Goal: Task Accomplishment & Management: Manage account settings

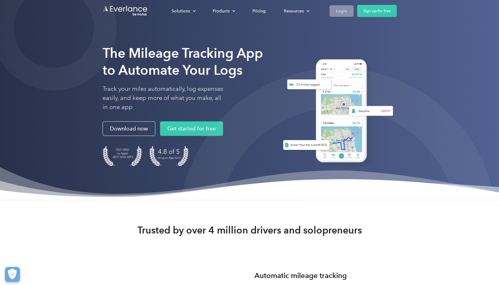
click at [343, 11] on div "Login" at bounding box center [341, 11] width 11 height 8
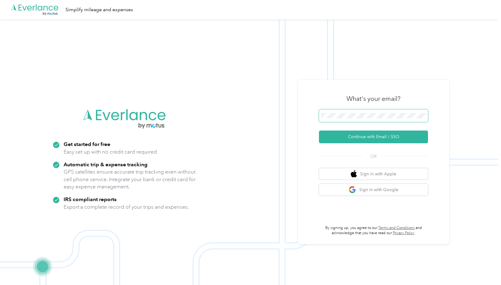
click at [392, 112] on span at bounding box center [373, 115] width 109 height 13
click at [353, 137] on button "Continue with Email / SSO" at bounding box center [373, 137] width 109 height 13
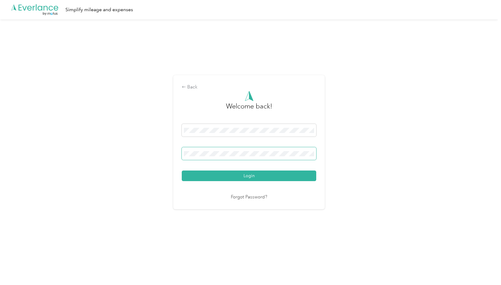
click at [230, 156] on span at bounding box center [249, 153] width 134 height 13
click at [182, 170] on button "Login" at bounding box center [249, 175] width 134 height 11
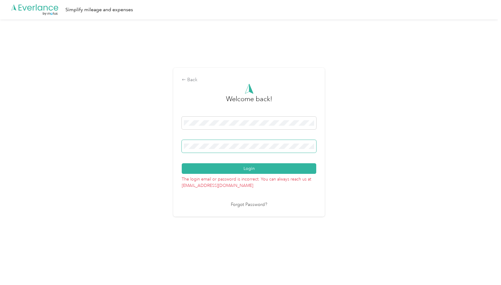
click at [219, 150] on span at bounding box center [249, 146] width 134 height 13
click at [167, 146] on div "Back Welcome back! Login The login email or password is incorrect. You can alwa…" at bounding box center [249, 144] width 498 height 251
click at [182, 163] on button "Login" at bounding box center [249, 168] width 134 height 11
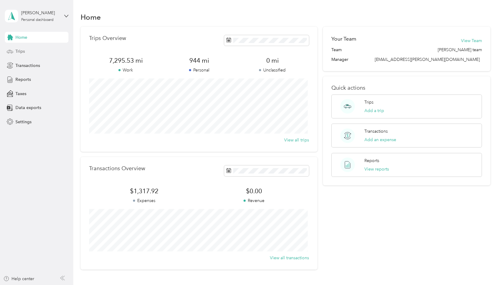
click at [34, 50] on div "Trips" at bounding box center [37, 51] width 64 height 11
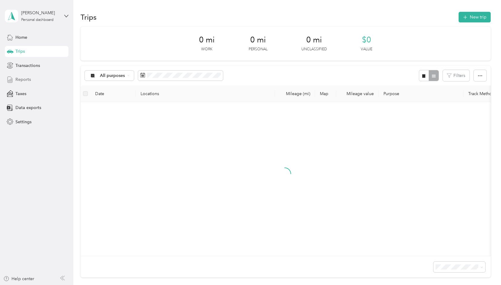
click at [26, 81] on span "Reports" at bounding box center [22, 79] width 15 height 6
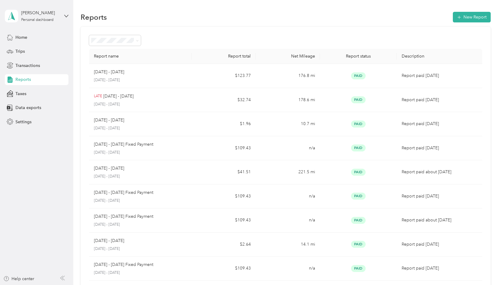
click at [28, 57] on div "Home Trips Transactions Reports Taxes Data exports Settings" at bounding box center [37, 79] width 64 height 95
click at [22, 52] on span "Trips" at bounding box center [19, 51] width 9 height 6
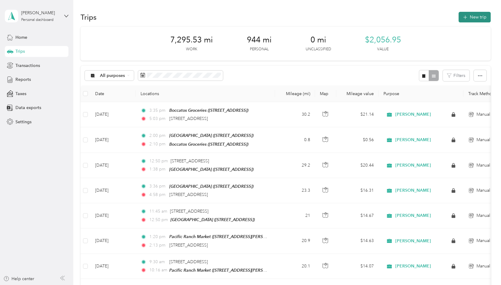
click at [459, 18] on button "New trip" at bounding box center [474, 17] width 32 height 11
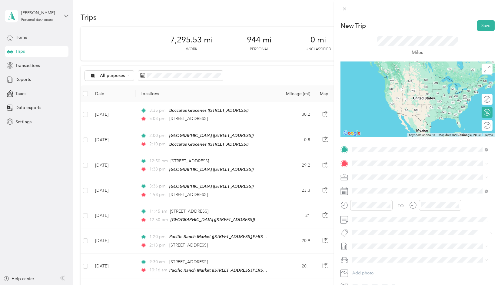
click at [395, 176] on div "[STREET_ADDRESS][US_STATE]" at bounding box center [419, 171] width 131 height 8
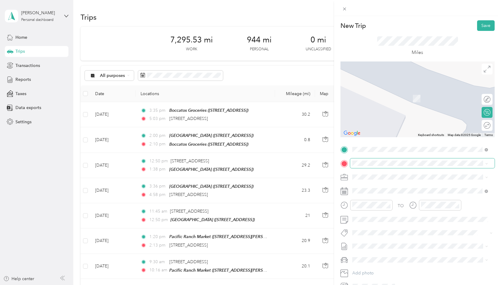
click at [377, 167] on span at bounding box center [422, 163] width 144 height 10
click at [402, 218] on span "[STREET_ADDRESS]" at bounding box center [382, 217] width 38 height 5
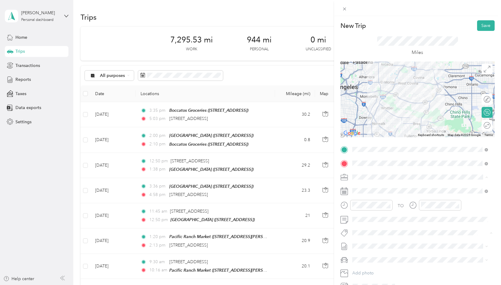
click at [485, 187] on icon at bounding box center [484, 188] width 4 height 4
click at [374, 193] on span at bounding box center [422, 191] width 144 height 10
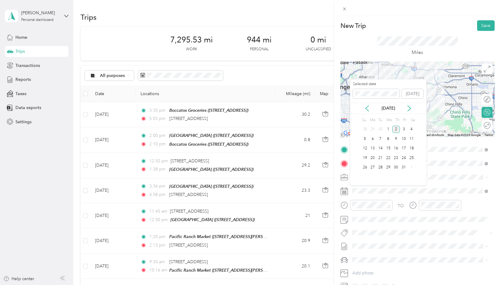
click at [366, 112] on div "[DATE]" at bounding box center [388, 108] width 76 height 11
click at [365, 107] on icon at bounding box center [367, 108] width 6 height 6
click at [380, 147] on div "16" at bounding box center [380, 149] width 8 height 8
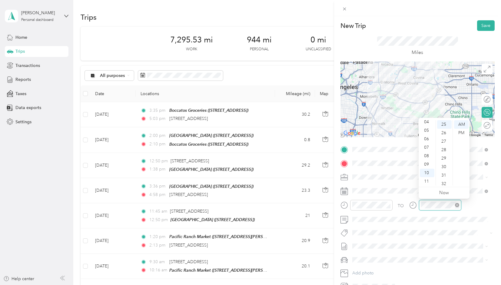
scroll to position [212, 0]
click at [469, 207] on div "TO" at bounding box center [417, 207] width 154 height 15
click at [472, 207] on div "TO" at bounding box center [417, 207] width 154 height 15
click at [415, 107] on div at bounding box center [417, 99] width 154 height 76
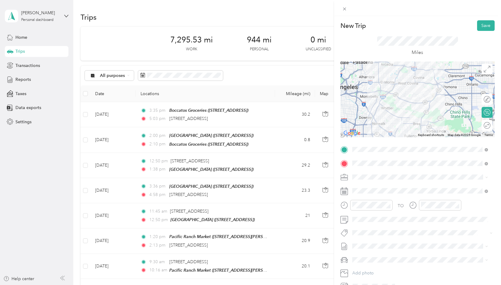
click at [414, 104] on div at bounding box center [417, 99] width 154 height 76
click at [414, 103] on div at bounding box center [417, 99] width 154 height 76
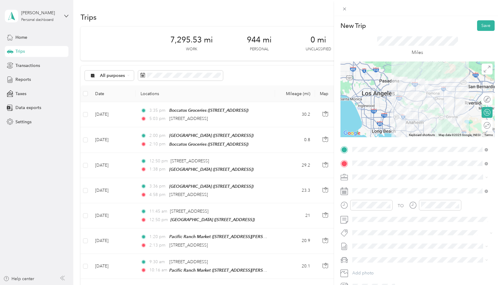
click at [415, 111] on div at bounding box center [417, 99] width 154 height 76
click at [414, 101] on div at bounding box center [417, 99] width 154 height 76
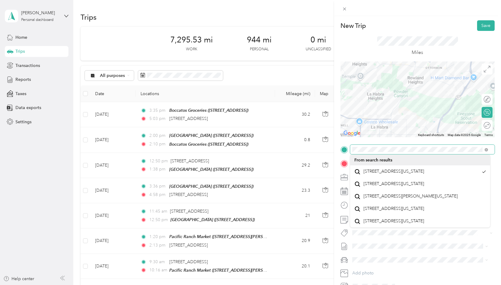
drag, startPoint x: 372, startPoint y: 102, endPoint x: 448, endPoint y: 154, distance: 92.0
click at [448, 154] on div "New Trip Save This trip cannot be edited because it is either under review, app…" at bounding box center [417, 155] width 154 height 271
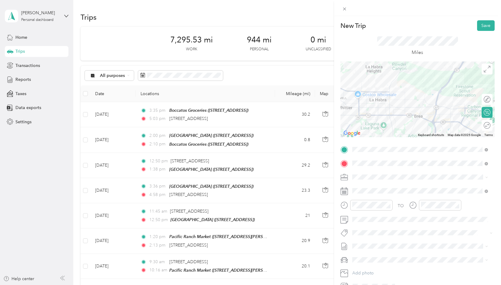
drag, startPoint x: 392, startPoint y: 91, endPoint x: 386, endPoint y: 80, distance: 12.8
click at [390, 64] on div at bounding box center [417, 99] width 154 height 76
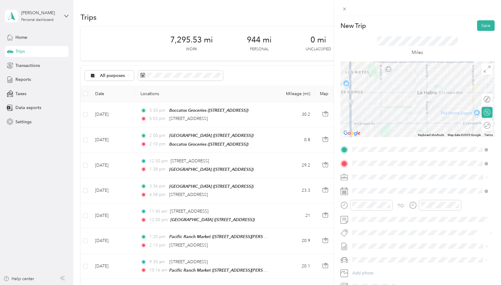
drag, startPoint x: 393, startPoint y: 103, endPoint x: 475, endPoint y: 136, distance: 88.2
click at [475, 136] on div "Keyboard shortcuts Map Data Map data ©2025 Google Map data ©2025 Google 500 m C…" at bounding box center [417, 99] width 154 height 76
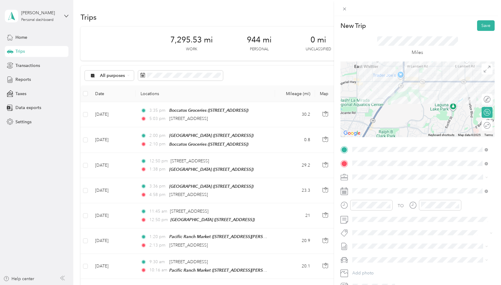
drag, startPoint x: 394, startPoint y: 104, endPoint x: 423, endPoint y: 55, distance: 57.2
click at [423, 55] on div "New Trip Save This trip cannot be edited because it is either under review, app…" at bounding box center [417, 155] width 154 height 271
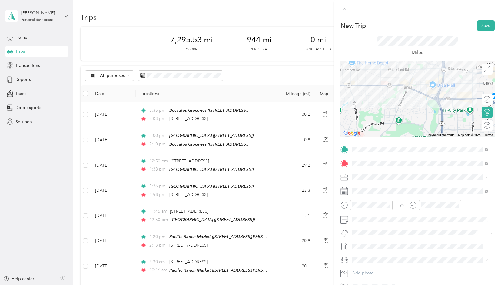
drag, startPoint x: 448, startPoint y: 99, endPoint x: 333, endPoint y: 103, distance: 114.8
click at [333, 103] on div "New Trip Save This trip cannot be edited because it is either under review, app…" at bounding box center [250, 142] width 501 height 285
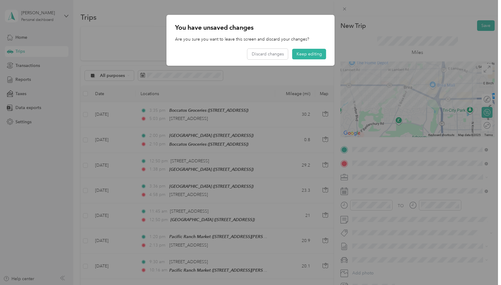
click at [380, 88] on div at bounding box center [250, 142] width 501 height 285
click at [301, 55] on button "Keep editing" at bounding box center [309, 54] width 34 height 11
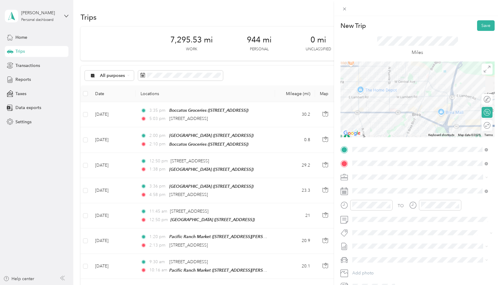
drag, startPoint x: 409, startPoint y: 101, endPoint x: 422, endPoint y: 127, distance: 28.6
click at [422, 127] on div at bounding box center [417, 99] width 154 height 76
click at [423, 119] on div at bounding box center [417, 99] width 154 height 76
click at [418, 98] on div at bounding box center [417, 99] width 154 height 76
click at [418, 95] on div at bounding box center [417, 99] width 154 height 76
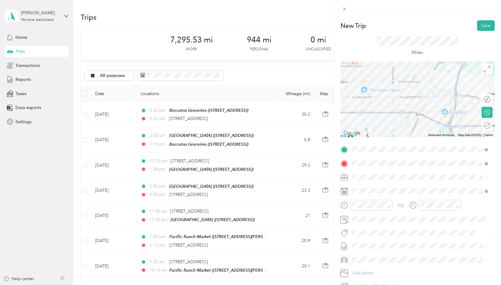
click at [418, 97] on div at bounding box center [417, 99] width 154 height 76
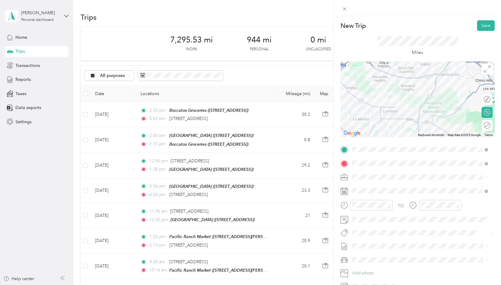
click at [413, 80] on div at bounding box center [417, 99] width 154 height 76
click at [412, 79] on div at bounding box center [417, 99] width 154 height 76
click at [404, 80] on div at bounding box center [417, 99] width 154 height 76
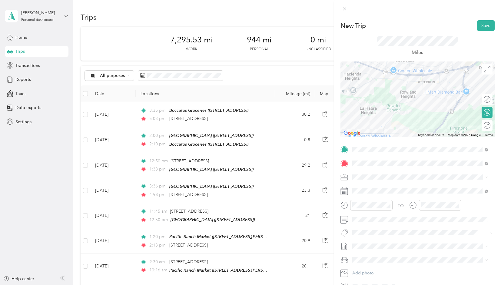
click at [405, 75] on div at bounding box center [417, 99] width 154 height 76
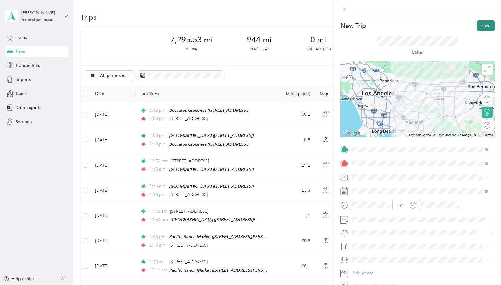
click at [479, 26] on button "Save" at bounding box center [486, 25] width 18 height 11
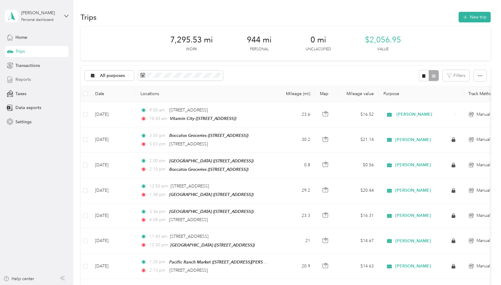
click at [19, 83] on div "Reports" at bounding box center [37, 79] width 64 height 11
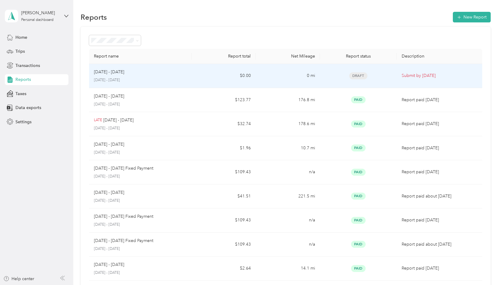
click at [164, 80] on p "[DATE] - [DATE]" at bounding box center [140, 80] width 93 height 5
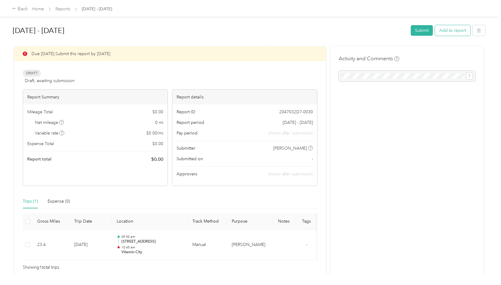
click at [449, 28] on button "Add to report" at bounding box center [452, 30] width 35 height 11
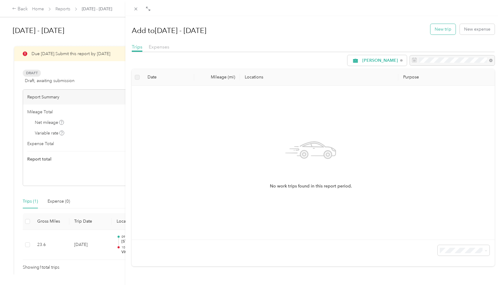
click at [440, 31] on button "New trip" at bounding box center [442, 29] width 25 height 11
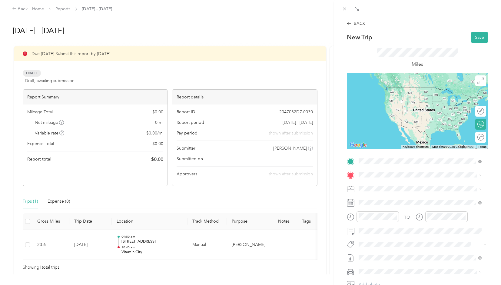
click at [403, 213] on span "[STREET_ADDRESS]" at bounding box center [389, 215] width 38 height 5
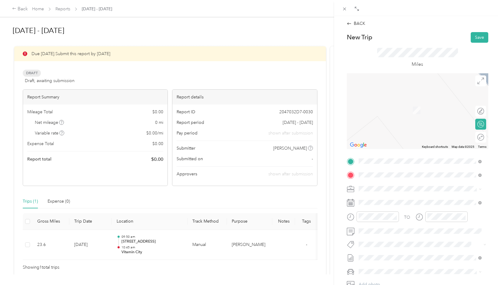
click at [396, 200] on strong "Goodwins Market" at bounding box center [409, 199] width 36 height 5
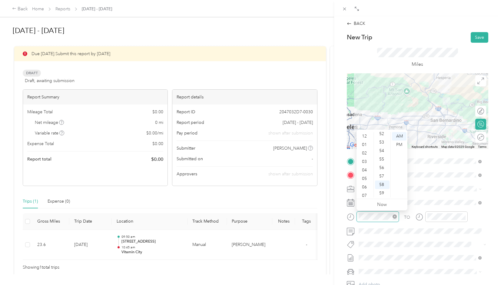
scroll to position [36, 0]
click at [366, 193] on div "11" at bounding box center [365, 193] width 15 height 8
click at [381, 149] on div "50" at bounding box center [382, 147] width 15 height 8
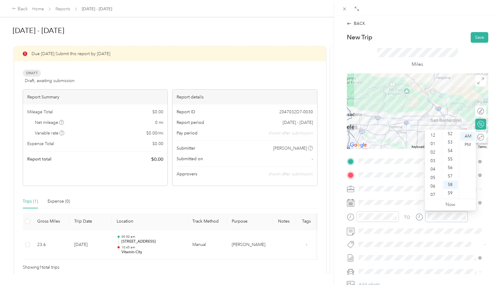
scroll to position [0, 0]
click at [432, 143] on div "01" at bounding box center [433, 145] width 15 height 8
click at [450, 154] on div "02" at bounding box center [450, 153] width 15 height 8
click at [468, 144] on div "PM" at bounding box center [467, 145] width 15 height 8
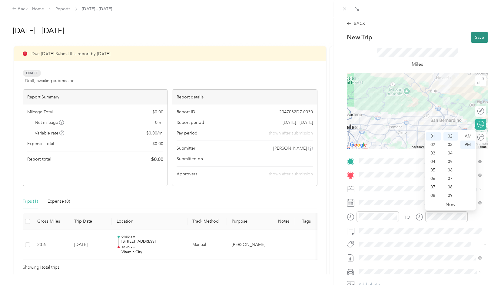
click at [474, 38] on button "Save" at bounding box center [480, 37] width 18 height 11
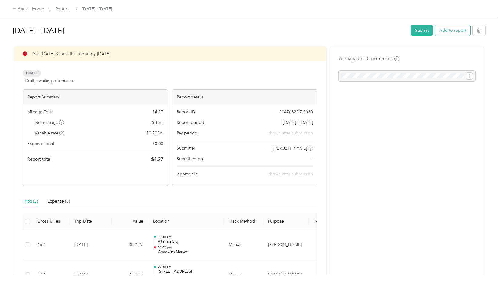
click at [439, 31] on button "Add to report" at bounding box center [452, 30] width 35 height 11
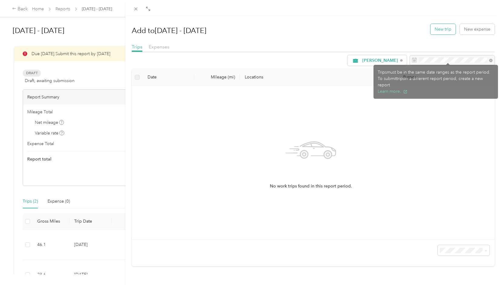
click at [436, 33] on button "New trip" at bounding box center [442, 29] width 25 height 11
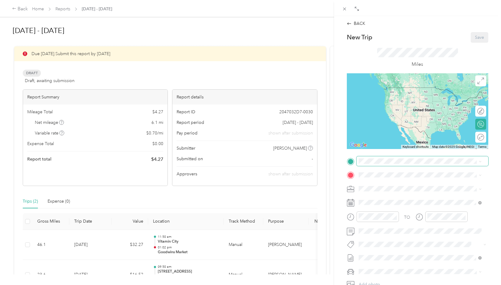
click at [373, 164] on span at bounding box center [422, 161] width 132 height 10
click at [400, 188] on strong "Goodwins Market" at bounding box center [409, 186] width 36 height 5
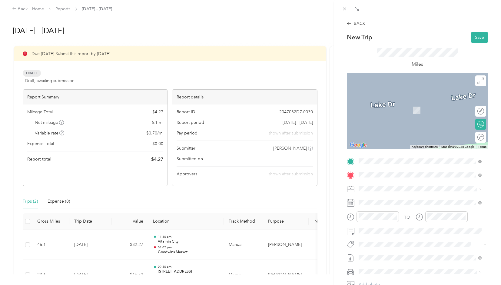
click at [394, 198] on span "[STREET_ADDRESS][US_STATE]" at bounding box center [400, 196] width 61 height 5
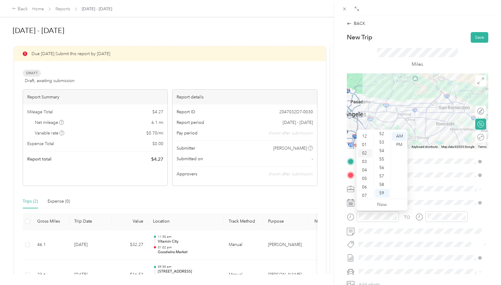
click at [365, 154] on div "02" at bounding box center [365, 153] width 15 height 8
click at [379, 139] on div "00" at bounding box center [382, 136] width 15 height 8
click at [402, 143] on div "PM" at bounding box center [399, 145] width 15 height 8
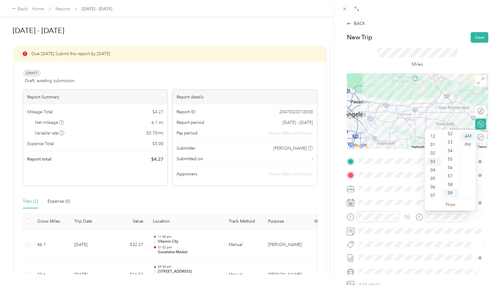
click at [432, 161] on div "03" at bounding box center [433, 161] width 15 height 8
click at [450, 157] on div "44" at bounding box center [450, 157] width 15 height 8
click at [465, 143] on div "PM" at bounding box center [467, 145] width 15 height 8
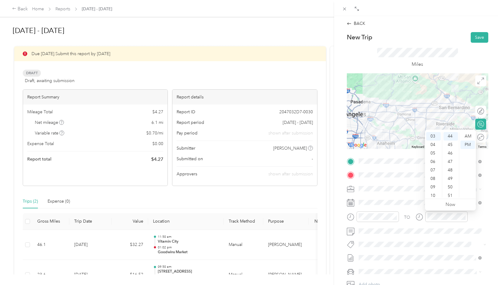
click at [470, 218] on div "TO" at bounding box center [417, 218] width 141 height 15
click at [475, 38] on button "Save" at bounding box center [480, 37] width 18 height 11
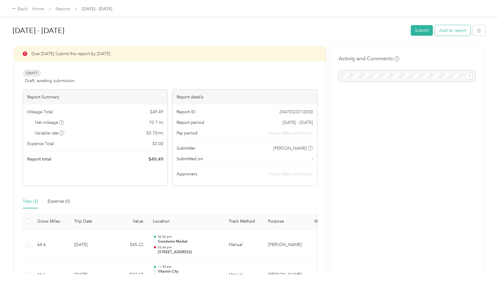
click at [450, 35] on button "Add to report" at bounding box center [452, 30] width 35 height 11
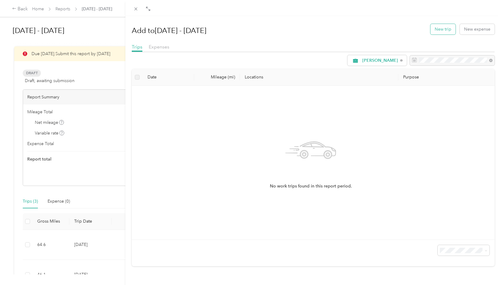
click at [440, 33] on button "New trip" at bounding box center [442, 29] width 25 height 11
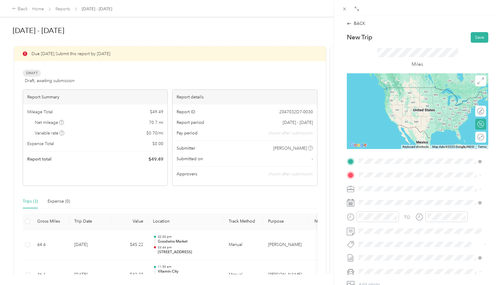
click at [399, 181] on span "[STREET_ADDRESS][US_STATE]" at bounding box center [400, 182] width 61 height 5
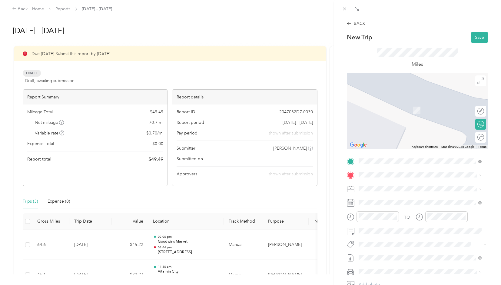
click at [405, 206] on span "[STREET_ADDRESS][US_STATE]" at bounding box center [400, 207] width 61 height 5
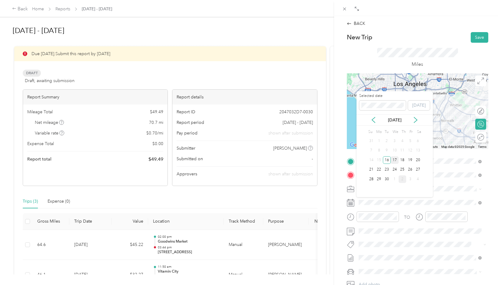
click at [394, 161] on div "17" at bounding box center [395, 160] width 8 height 8
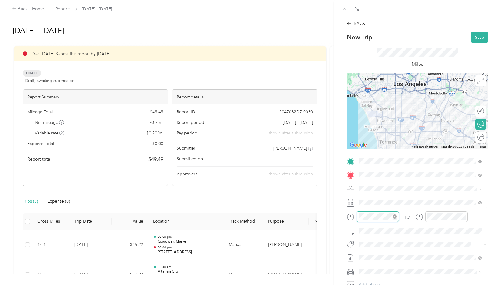
scroll to position [36, 0]
click at [365, 179] on div "09" at bounding box center [365, 176] width 15 height 8
click at [382, 173] on div "15" at bounding box center [382, 172] width 15 height 8
click at [434, 182] on div "10" at bounding box center [433, 184] width 15 height 8
click at [450, 178] on div "30" at bounding box center [450, 178] width 15 height 8
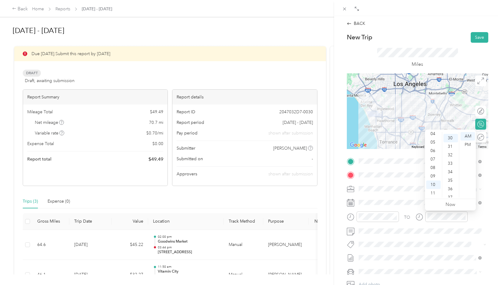
scroll to position [254, 0]
click at [469, 220] on div "TO" at bounding box center [417, 218] width 141 height 15
click at [471, 38] on button "Save" at bounding box center [480, 37] width 18 height 11
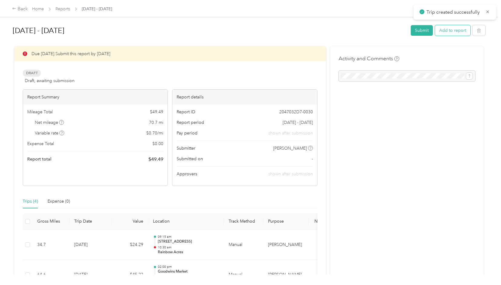
click at [451, 30] on button "Add to report" at bounding box center [452, 30] width 35 height 11
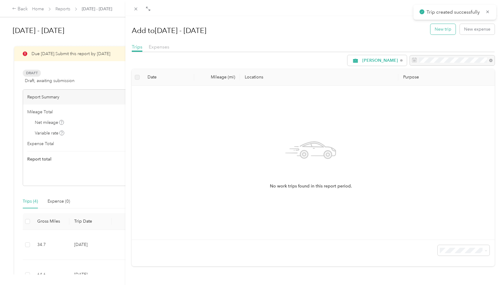
click at [431, 32] on button "New trip" at bounding box center [442, 29] width 25 height 11
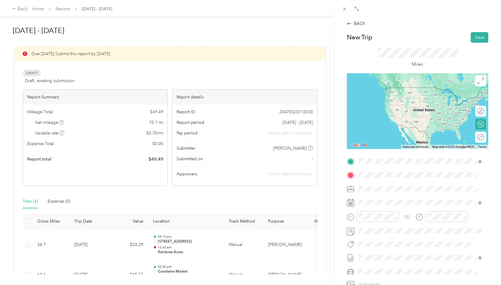
click at [404, 194] on span "[STREET_ADDRESS]" at bounding box center [389, 193] width 38 height 5
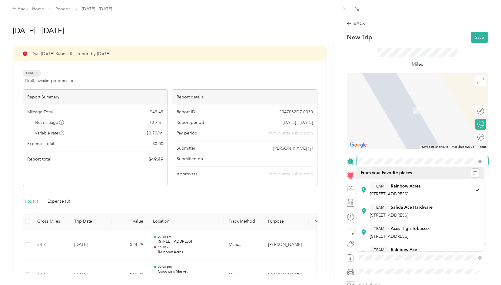
scroll to position [0, 25]
click at [477, 161] on span at bounding box center [422, 161] width 132 height 10
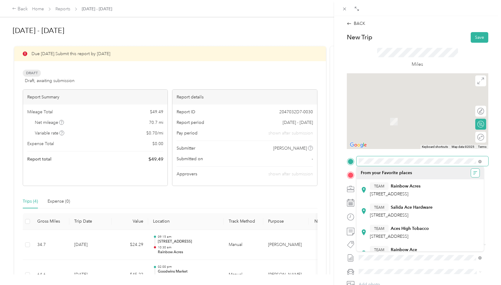
scroll to position [0, 0]
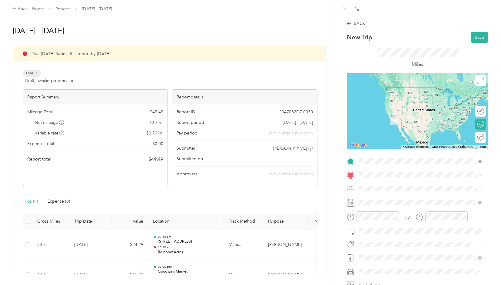
click at [406, 195] on span "[STREET_ADDRESS][US_STATE]" at bounding box center [400, 193] width 61 height 5
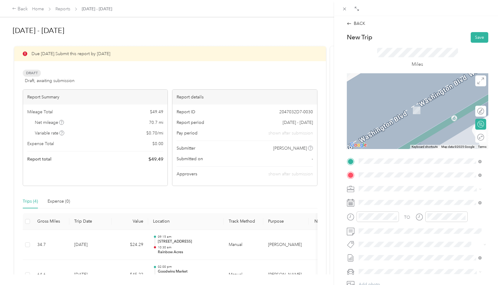
click at [400, 194] on span "[STREET_ADDRESS][US_STATE]" at bounding box center [400, 196] width 61 height 5
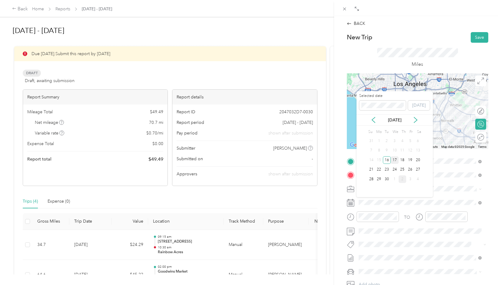
click at [394, 160] on div "17" at bounding box center [395, 160] width 8 height 8
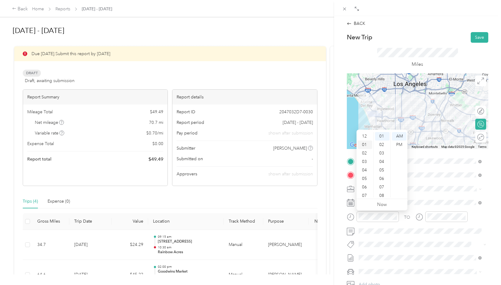
click at [364, 145] on div "01" at bounding box center [365, 145] width 15 height 8
click at [382, 176] on div "20" at bounding box center [382, 176] width 15 height 8
click at [397, 145] on div "PM" at bounding box center [399, 145] width 15 height 8
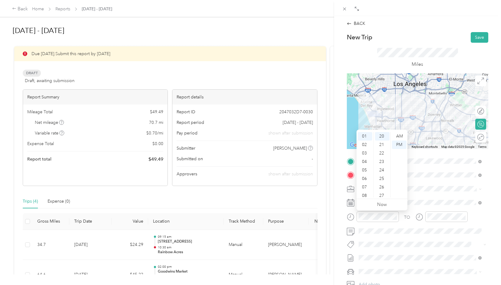
click at [454, 225] on div at bounding box center [441, 218] width 52 height 15
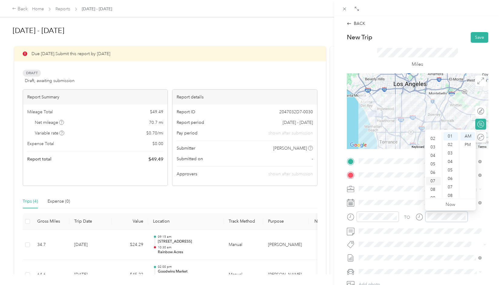
scroll to position [0, 0]
click at [434, 154] on div "02" at bounding box center [433, 153] width 15 height 8
click at [449, 168] on div "33" at bounding box center [450, 165] width 15 height 8
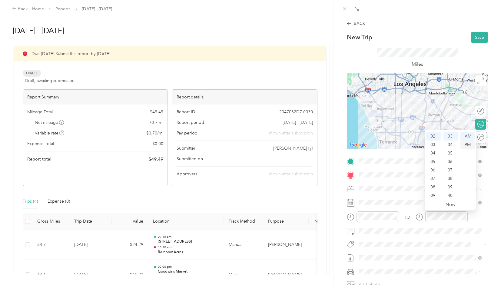
click at [462, 143] on div "PM" at bounding box center [467, 145] width 15 height 8
click at [472, 219] on div "TO" at bounding box center [417, 218] width 141 height 15
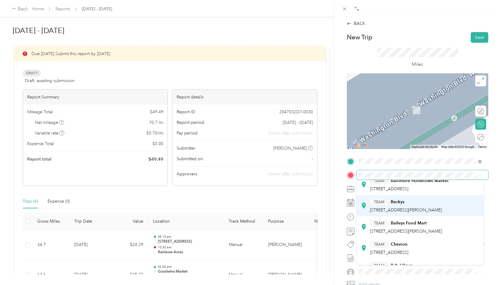
scroll to position [0, 0]
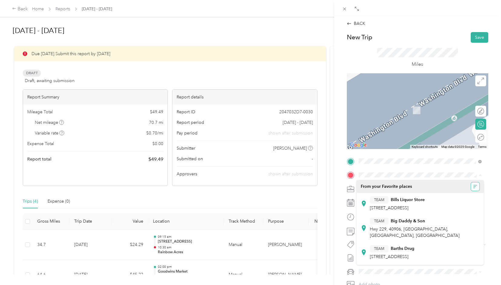
click at [471, 187] on button "button" at bounding box center [475, 186] width 8 height 8
click at [452, 199] on div "A - Z" at bounding box center [452, 198] width 38 height 6
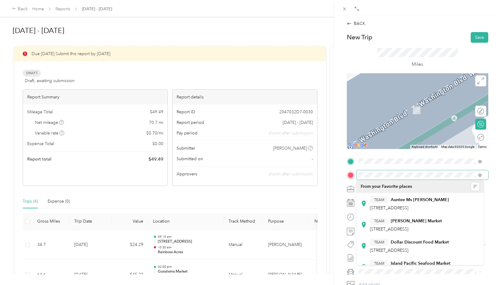
click at [356, 177] on span at bounding box center [422, 175] width 132 height 10
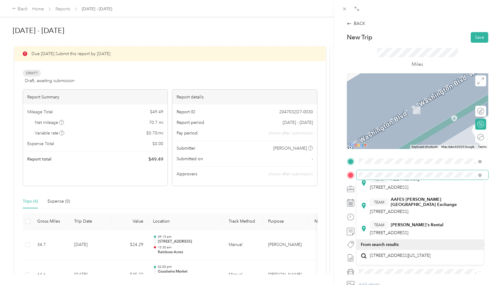
scroll to position [151, 0]
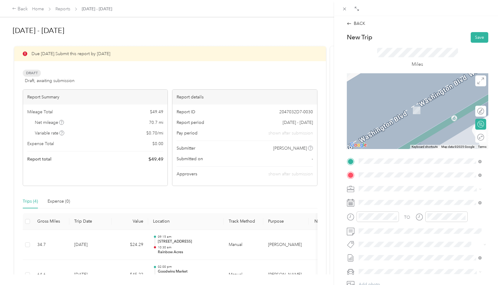
click at [402, 208] on span "[STREET_ADDRESS]" at bounding box center [389, 207] width 38 height 5
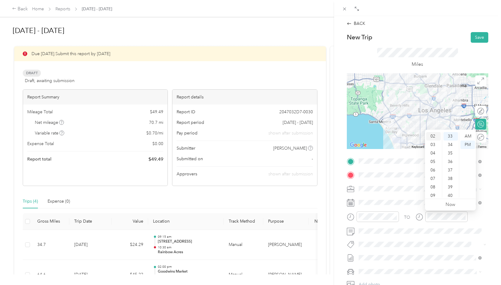
click at [433, 136] on div "02" at bounding box center [433, 136] width 15 height 8
click at [449, 160] on div "11" at bounding box center [450, 161] width 15 height 8
click at [468, 217] on div "TO" at bounding box center [417, 218] width 141 height 15
click at [469, 218] on div "TO" at bounding box center [417, 218] width 141 height 15
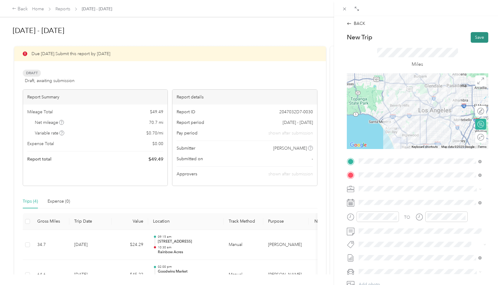
click at [473, 38] on button "Save" at bounding box center [480, 37] width 18 height 11
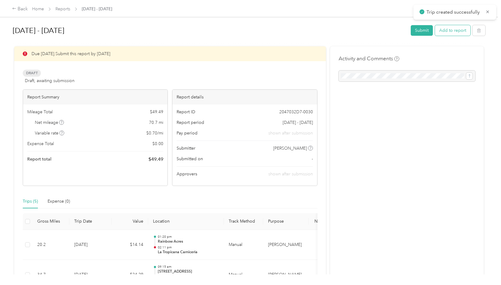
click at [439, 33] on button "Add to report" at bounding box center [452, 30] width 35 height 11
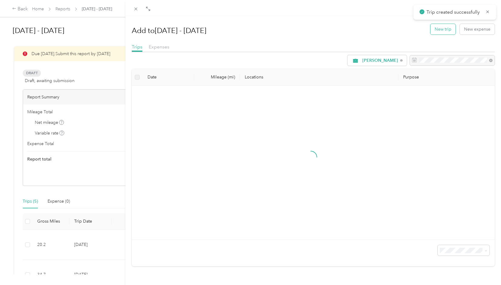
click at [432, 32] on button "New trip" at bounding box center [442, 29] width 25 height 11
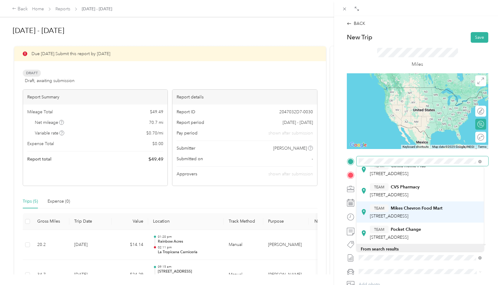
scroll to position [91, 0]
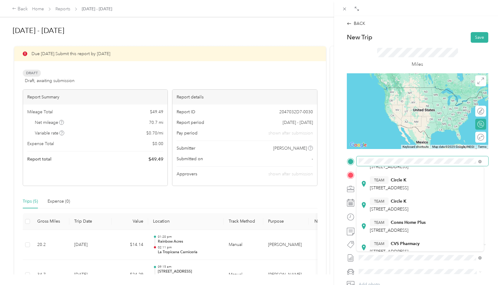
click at [353, 161] on div at bounding box center [417, 161] width 141 height 10
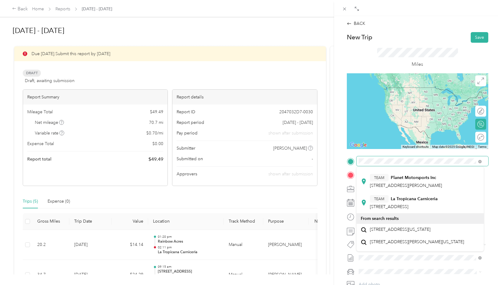
scroll to position [61, 0]
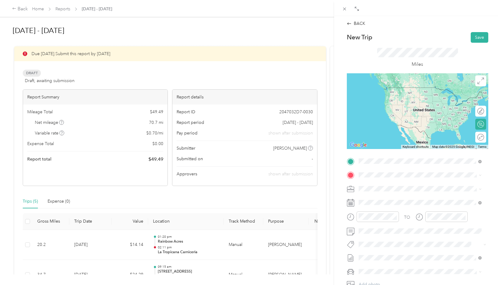
click at [408, 198] on span "[STREET_ADDRESS]" at bounding box center [389, 196] width 38 height 5
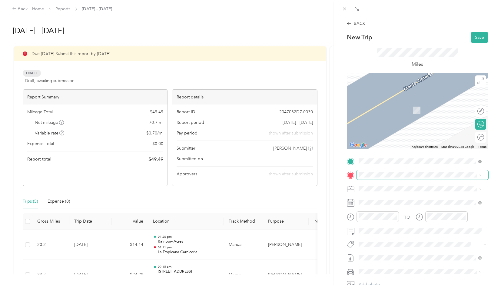
click at [398, 178] on span at bounding box center [422, 175] width 132 height 10
click at [395, 198] on span "[STREET_ADDRESS][US_STATE]" at bounding box center [400, 196] width 61 height 5
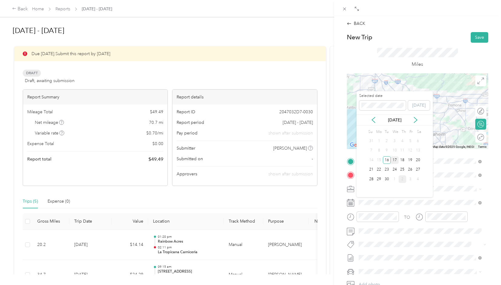
click at [394, 161] on div "17" at bounding box center [395, 160] width 8 height 8
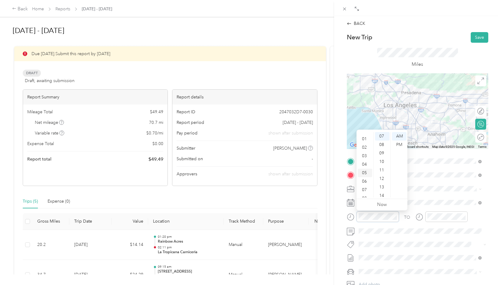
scroll to position [0, 0]
click at [366, 154] on div "02" at bounding box center [365, 153] width 15 height 8
click at [380, 157] on div "20" at bounding box center [382, 155] width 15 height 8
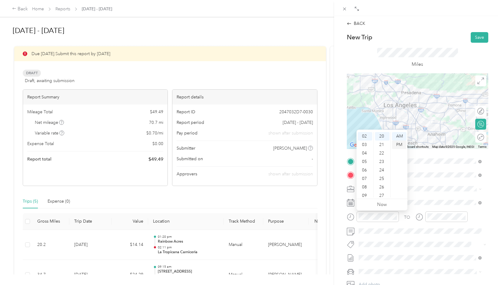
click at [395, 143] on div "PM" at bounding box center [399, 145] width 15 height 8
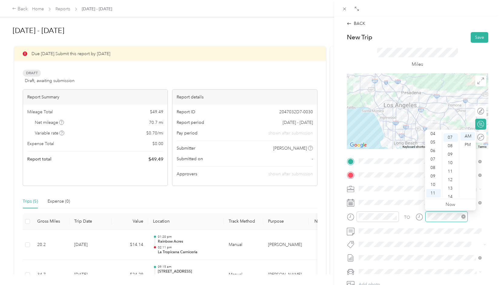
scroll to position [59, 0]
click at [432, 154] on div "03" at bounding box center [433, 155] width 15 height 8
click at [450, 184] on div "20" at bounding box center [450, 186] width 15 height 8
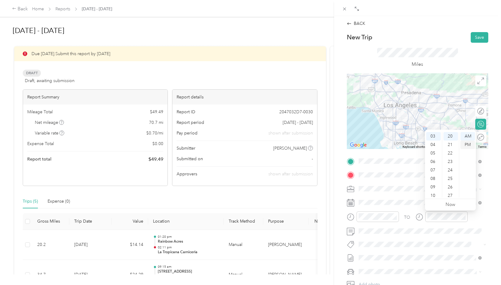
click at [467, 143] on div "PM" at bounding box center [467, 145] width 15 height 8
click at [474, 217] on div "TO" at bounding box center [417, 218] width 141 height 15
click at [473, 37] on button "Save" at bounding box center [480, 37] width 18 height 11
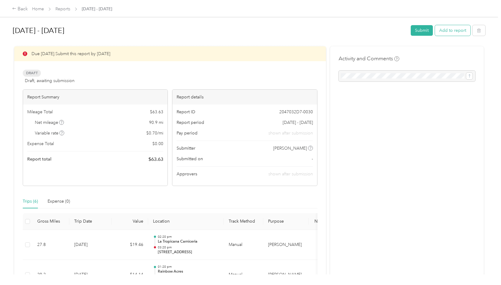
click at [454, 33] on button "Add to report" at bounding box center [452, 30] width 35 height 11
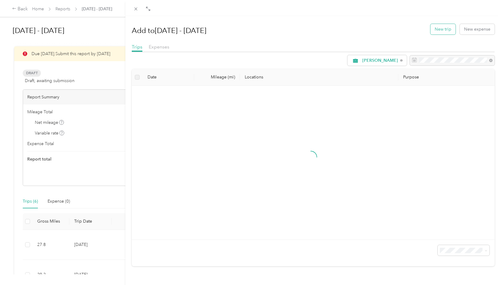
click at [444, 32] on button "New trip" at bounding box center [442, 29] width 25 height 11
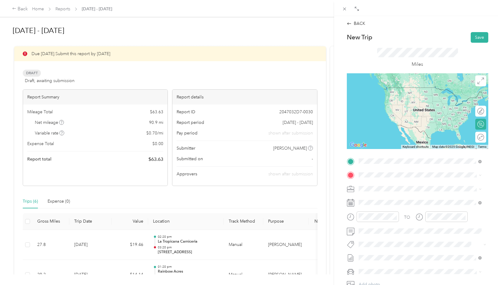
click at [385, 186] on span "[STREET_ADDRESS][US_STATE]" at bounding box center [400, 182] width 61 height 5
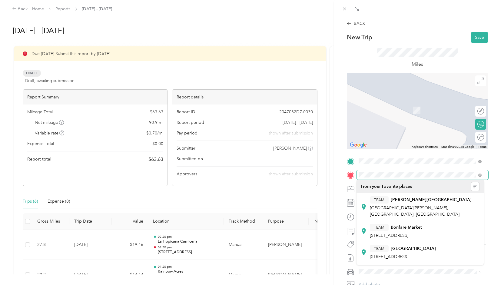
click at [342, 179] on form "New Trip Save This trip cannot be edited because it is either under review, app…" at bounding box center [417, 167] width 154 height 271
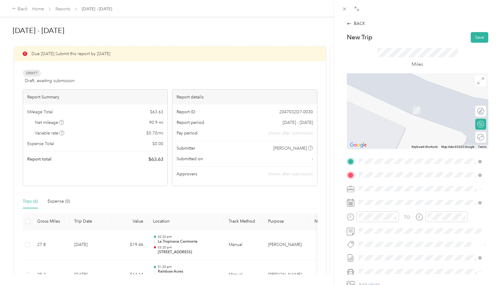
click at [405, 204] on div "TEAM [GEOGRAPHIC_DATA], [GEOGRAPHIC_DATA]" at bounding box center [425, 206] width 110 height 21
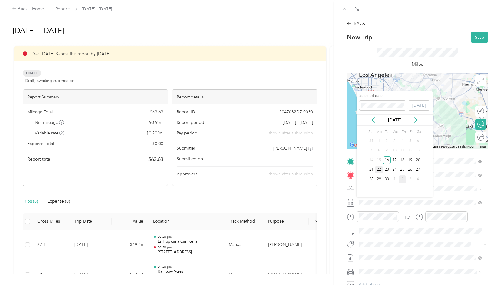
click at [379, 169] on div "22" at bounding box center [379, 170] width 8 height 8
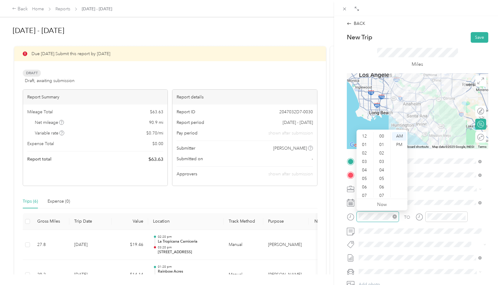
scroll to position [36, 0]
click at [364, 178] on div "09" at bounding box center [365, 176] width 15 height 8
click at [381, 137] on div "00" at bounding box center [382, 136] width 15 height 8
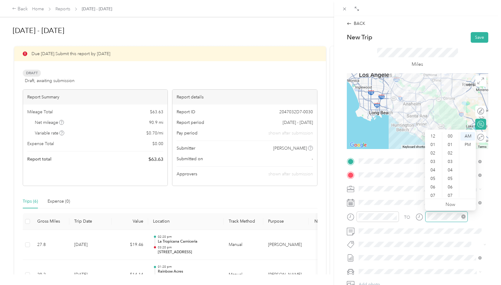
scroll to position [36, 0]
click at [433, 175] on div "09" at bounding box center [433, 176] width 15 height 8
click at [451, 173] on div "56" at bounding box center [450, 171] width 15 height 8
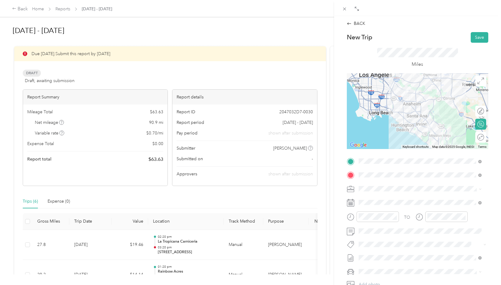
click at [486, 217] on form "New Trip Save This trip cannot be edited because it is either under review, app…" at bounding box center [417, 167] width 154 height 271
click at [475, 35] on button "Save" at bounding box center [480, 37] width 18 height 11
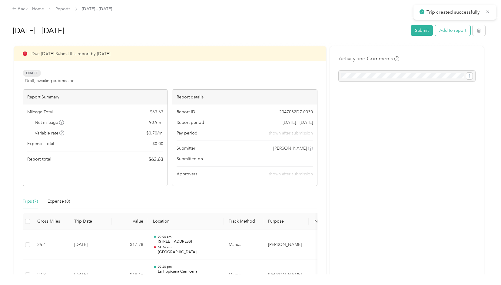
click at [446, 31] on button "Add to report" at bounding box center [452, 30] width 35 height 11
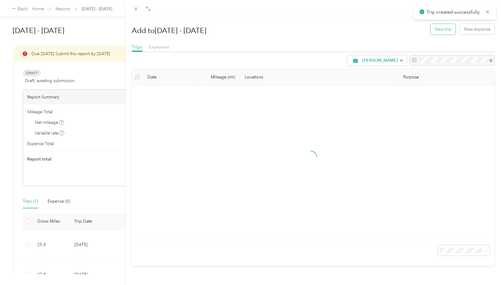
click at [434, 31] on button "New trip" at bounding box center [442, 29] width 25 height 11
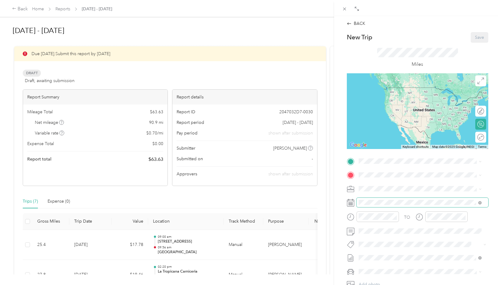
click at [390, 199] on span at bounding box center [422, 203] width 132 height 10
click at [389, 205] on span at bounding box center [422, 203] width 132 height 10
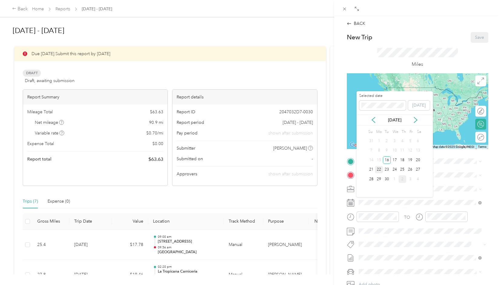
click at [381, 170] on div "22" at bounding box center [379, 170] width 8 height 8
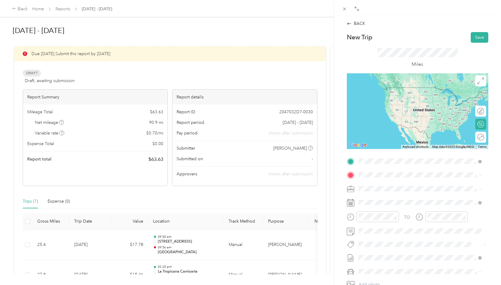
click at [399, 219] on span "41 Prism, 926183149, [GEOGRAPHIC_DATA], [GEOGRAPHIC_DATA], [GEOGRAPHIC_DATA]" at bounding box center [415, 225] width 90 height 12
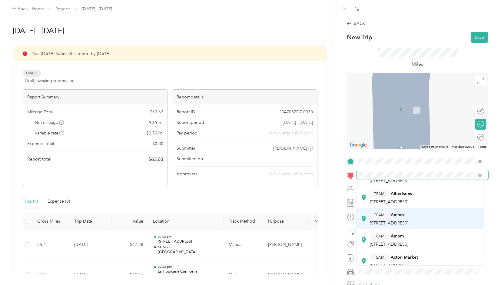
scroll to position [61, 0]
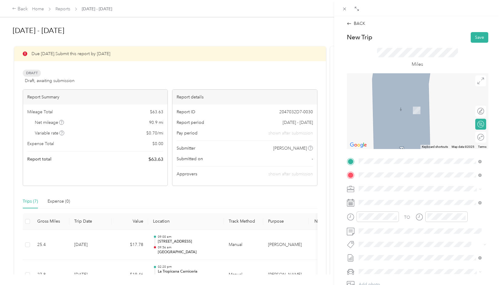
click at [405, 192] on span "[STREET_ADDRESS]" at bounding box center [389, 189] width 38 height 5
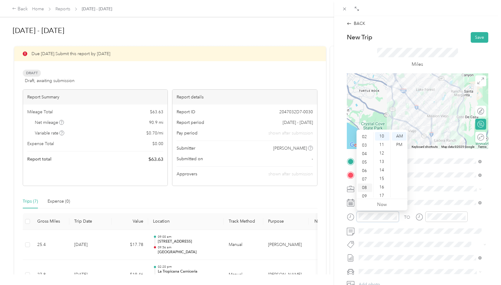
scroll to position [0, 0]
click at [365, 135] on div "12" at bounding box center [365, 136] width 15 height 8
click at [382, 158] on div "27" at bounding box center [382, 159] width 15 height 8
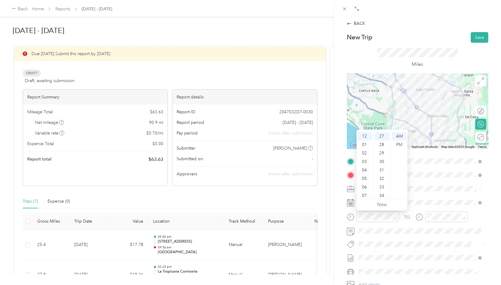
drag, startPoint x: 400, startPoint y: 147, endPoint x: 403, endPoint y: 151, distance: 5.5
click at [400, 146] on div "PM" at bounding box center [399, 145] width 15 height 8
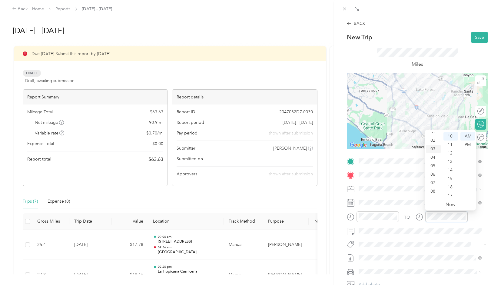
scroll to position [0, 0]
click at [432, 136] on div "12" at bounding box center [433, 136] width 15 height 8
click at [449, 167] on div "42" at bounding box center [450, 165] width 15 height 8
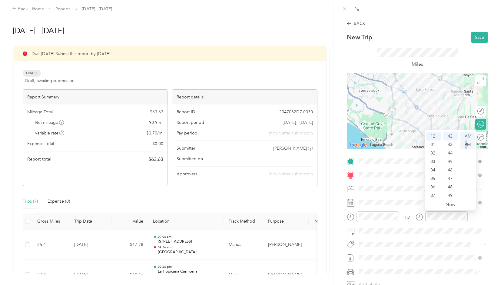
click at [466, 145] on div "PM" at bounding box center [467, 145] width 15 height 8
click at [471, 221] on div "TO" at bounding box center [417, 218] width 141 height 15
click at [474, 40] on button "Save" at bounding box center [480, 37] width 18 height 11
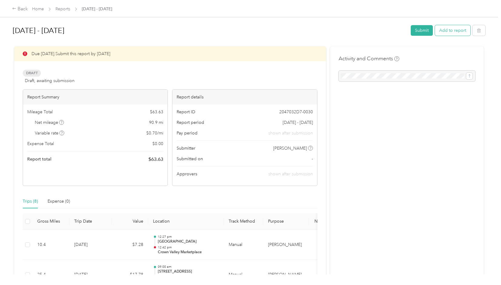
click at [448, 30] on button "Add to report" at bounding box center [452, 30] width 35 height 11
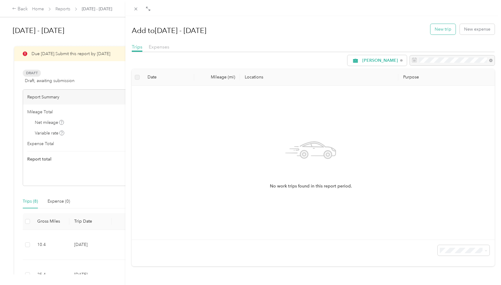
click at [433, 32] on button "New trip" at bounding box center [442, 29] width 25 height 11
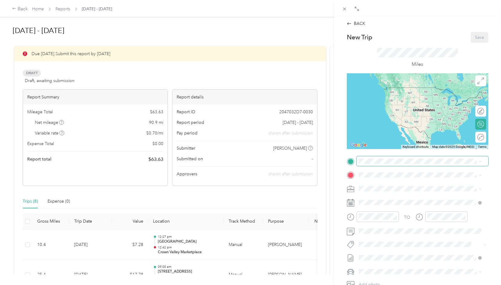
click at [371, 163] on span at bounding box center [422, 161] width 132 height 10
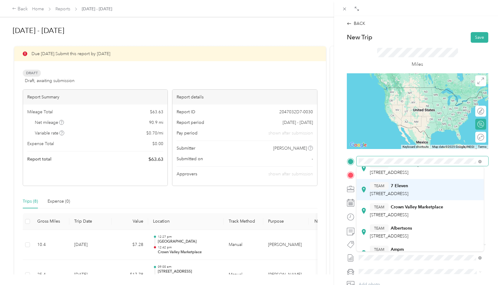
scroll to position [30, 0]
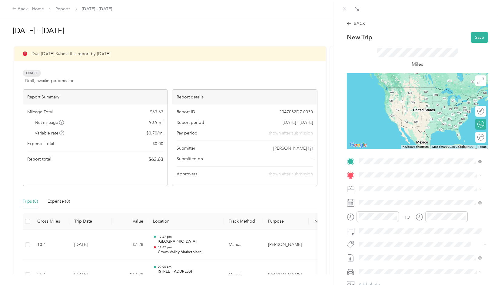
click at [408, 209] on span "[STREET_ADDRESS]" at bounding box center [389, 205] width 38 height 5
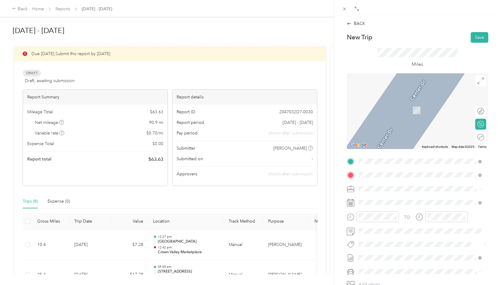
click at [399, 200] on span "[STREET_ADDRESS][US_STATE]" at bounding box center [400, 196] width 61 height 5
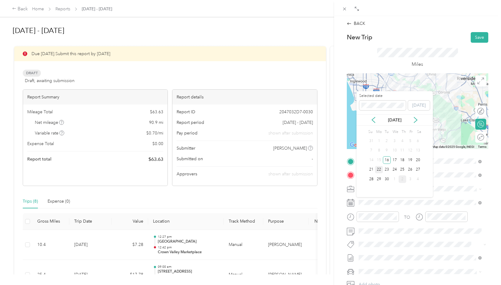
click at [379, 167] on div "22" at bounding box center [379, 170] width 8 height 8
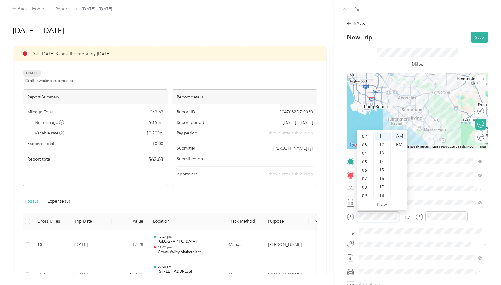
scroll to position [0, 0]
click at [364, 145] on div "01" at bounding box center [365, 145] width 15 height 8
click at [383, 176] on div "30" at bounding box center [382, 176] width 15 height 8
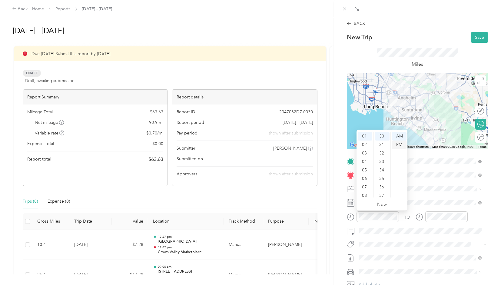
click at [402, 144] on div "PM" at bounding box center [399, 145] width 15 height 8
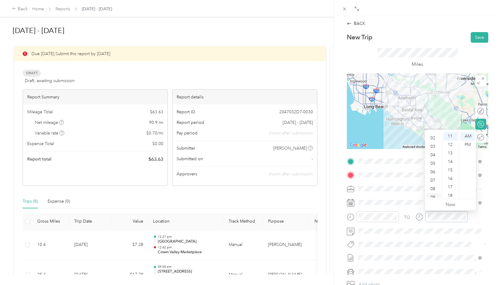
scroll to position [0, 0]
click at [434, 153] on div "02" at bounding box center [433, 153] width 15 height 8
click at [449, 157] on div "17" at bounding box center [450, 157] width 15 height 8
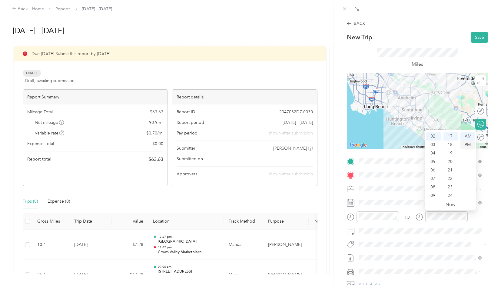
click at [468, 141] on div "PM" at bounding box center [467, 145] width 15 height 8
click at [473, 218] on div "TO" at bounding box center [417, 218] width 141 height 15
click at [476, 35] on button "Save" at bounding box center [480, 37] width 18 height 11
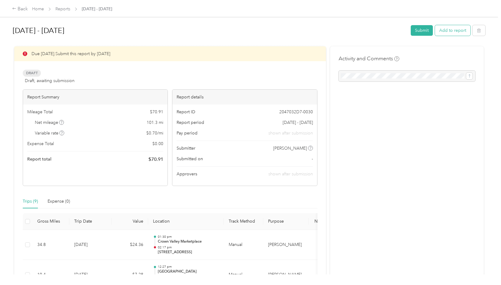
click at [457, 28] on button "Add to report" at bounding box center [452, 30] width 35 height 11
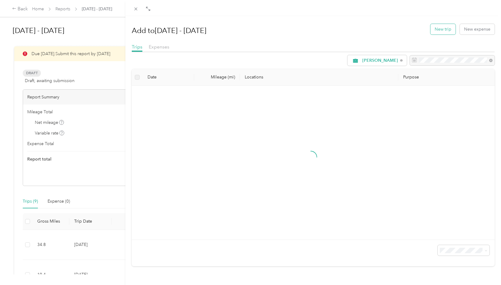
click at [434, 29] on button "New trip" at bounding box center [442, 29] width 25 height 11
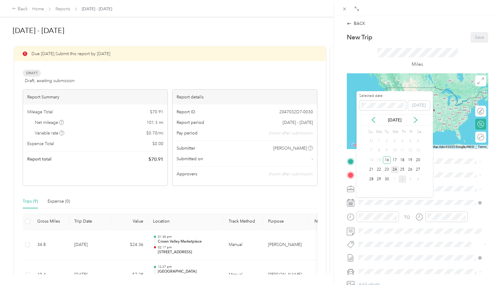
click at [394, 169] on div "24" at bounding box center [395, 170] width 8 height 8
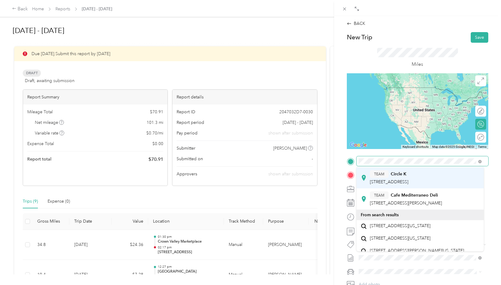
scroll to position [273, 0]
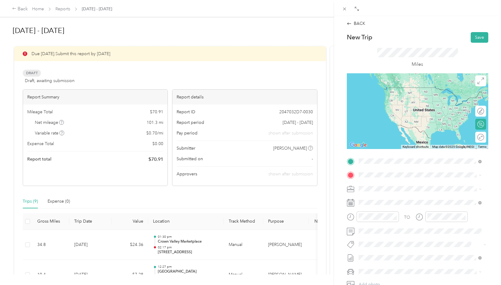
click at [392, 192] on span "[STREET_ADDRESS][US_STATE]" at bounding box center [400, 194] width 61 height 5
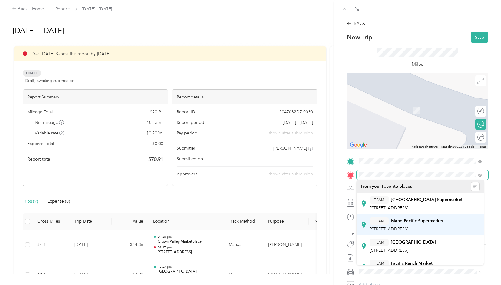
scroll to position [30, 0]
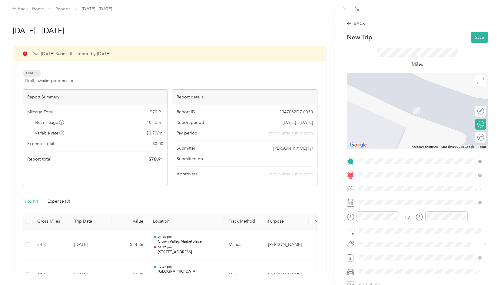
click at [405, 244] on div "TEAM Pacific Ranch Market [STREET_ADDRESS][PERSON_NAME]" at bounding box center [406, 237] width 72 height 15
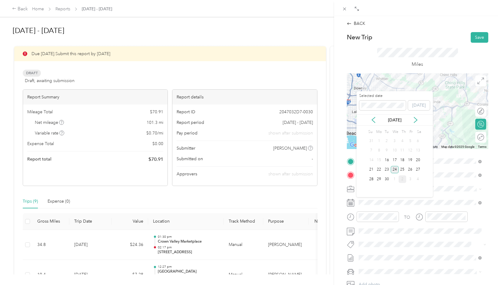
click at [397, 168] on div "24" at bounding box center [395, 170] width 8 height 8
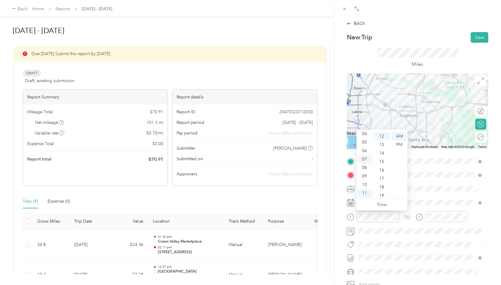
scroll to position [6, 0]
click at [361, 190] on div "07" at bounding box center [365, 189] width 15 height 8
click at [382, 168] on div "30" at bounding box center [382, 168] width 15 height 8
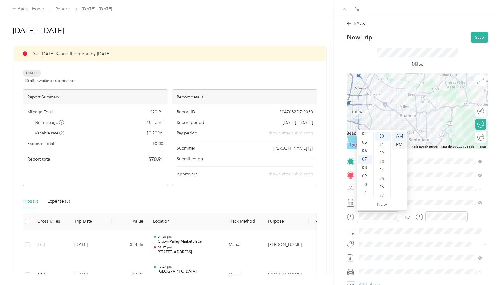
click at [399, 141] on div "PM" at bounding box center [399, 145] width 15 height 8
click at [400, 134] on div "AM" at bounding box center [399, 136] width 15 height 8
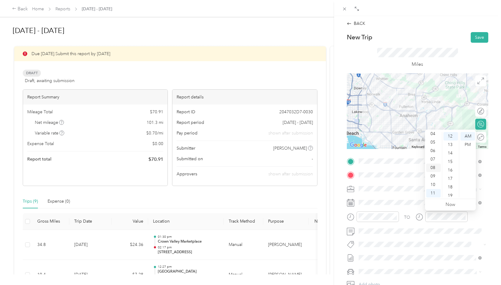
click at [431, 169] on div "08" at bounding box center [433, 168] width 15 height 8
click at [448, 195] on div "26" at bounding box center [450, 194] width 15 height 8
click at [475, 217] on div "TO" at bounding box center [417, 218] width 141 height 15
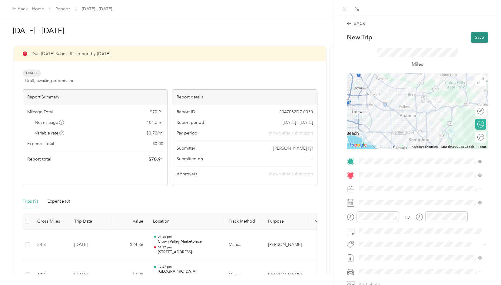
click at [472, 38] on button "Save" at bounding box center [480, 37] width 18 height 11
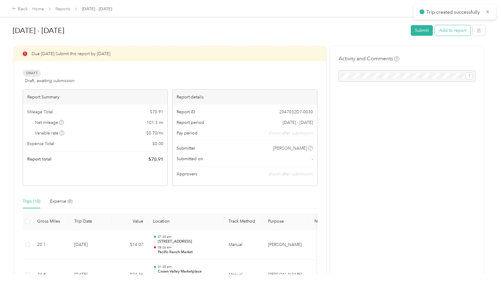
click at [441, 32] on button "Add to report" at bounding box center [452, 30] width 35 height 11
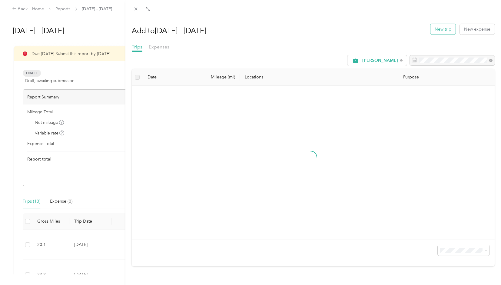
click at [432, 34] on button "New trip" at bounding box center [442, 29] width 25 height 11
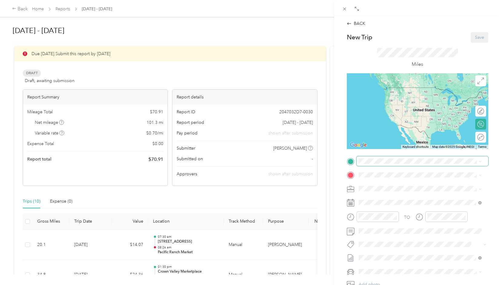
click at [381, 164] on span at bounding box center [422, 161] width 132 height 10
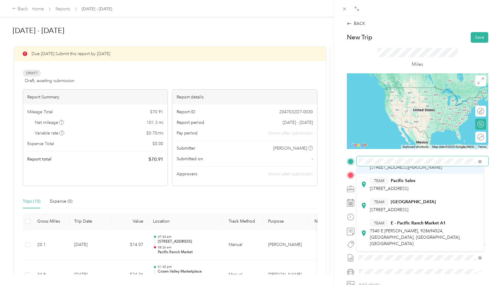
scroll to position [91, 0]
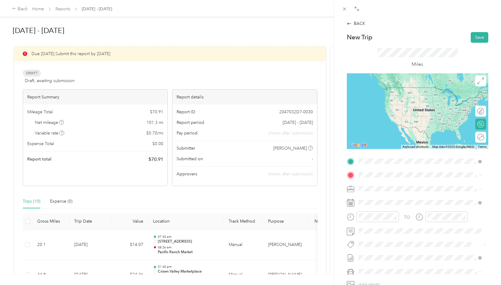
click at [399, 169] on span "[STREET_ADDRESS][PERSON_NAME]" at bounding box center [406, 166] width 72 height 5
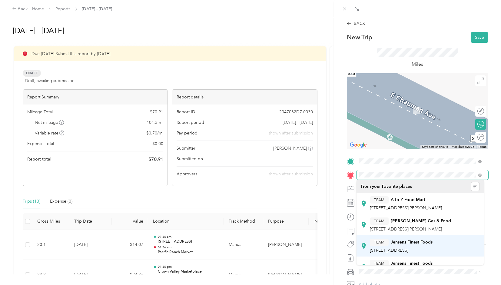
scroll to position [30, 0]
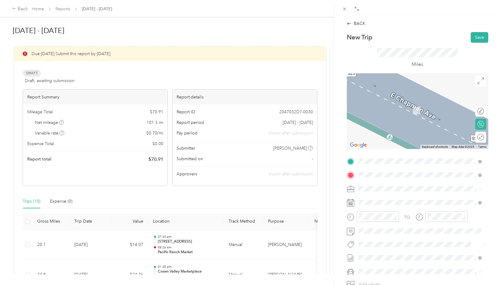
click at [408, 240] on span "[STREET_ADDRESS]" at bounding box center [389, 241] width 38 height 5
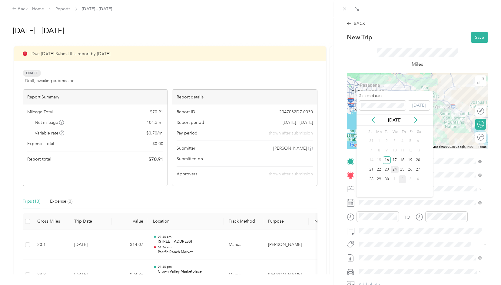
click at [394, 169] on div "24" at bounding box center [395, 170] width 8 height 8
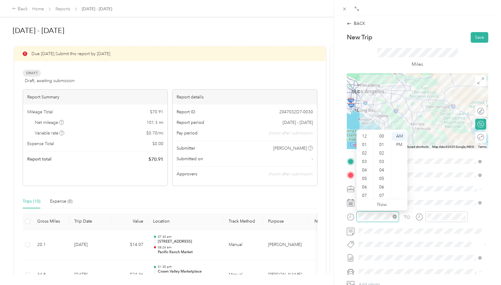
scroll to position [36, 0]
click at [363, 174] on div "09" at bounding box center [365, 176] width 15 height 8
click at [380, 137] on div "00" at bounding box center [382, 136] width 15 height 8
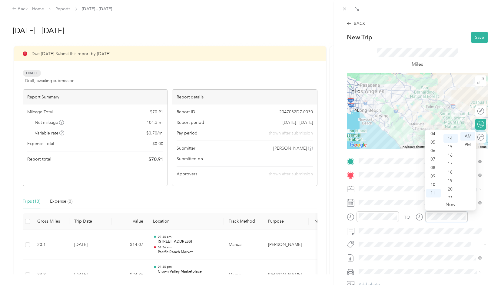
scroll to position [119, 0]
click at [431, 183] on div "10" at bounding box center [433, 184] width 15 height 8
click at [449, 183] on div "48" at bounding box center [450, 182] width 15 height 8
click at [483, 217] on div "TO" at bounding box center [417, 218] width 141 height 15
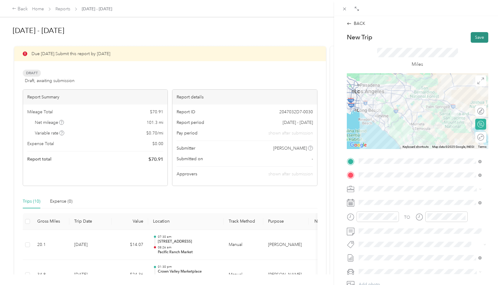
click at [474, 37] on button "Save" at bounding box center [480, 37] width 18 height 11
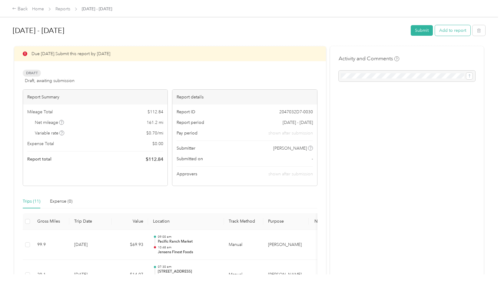
click at [451, 33] on button "Add to report" at bounding box center [452, 30] width 35 height 11
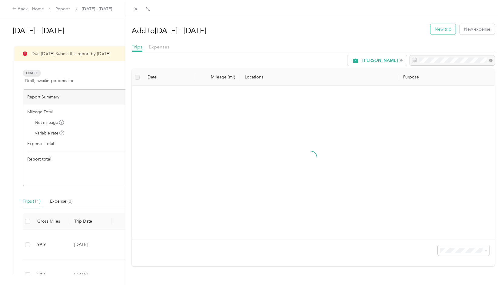
click at [434, 31] on button "New trip" at bounding box center [442, 29] width 25 height 11
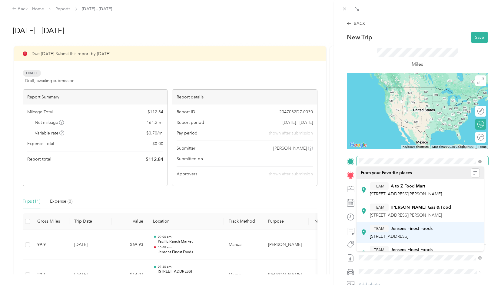
scroll to position [30, 0]
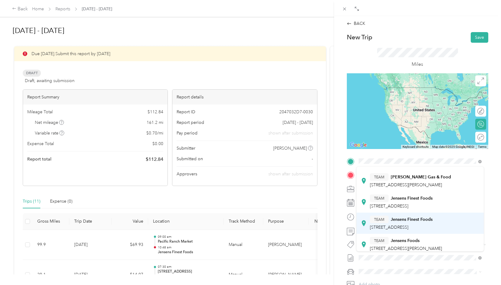
click at [414, 224] on div "TEAM Jensens Finest Foods [STREET_ADDRESS]" at bounding box center [401, 223] width 63 height 15
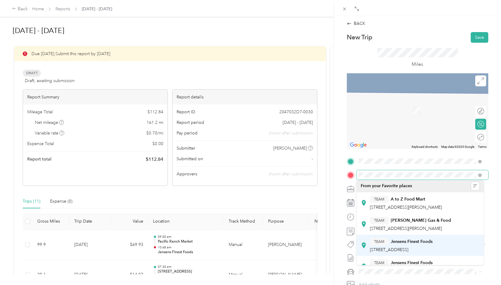
scroll to position [0, 0]
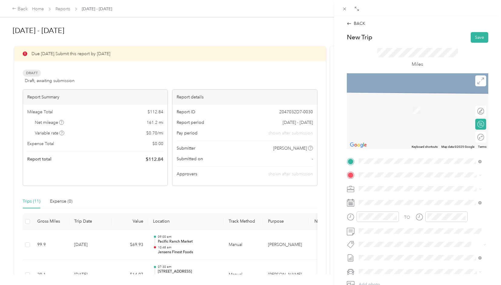
click at [430, 201] on strong "[PERSON_NAME] Finest Foods" at bounding box center [422, 199] width 62 height 5
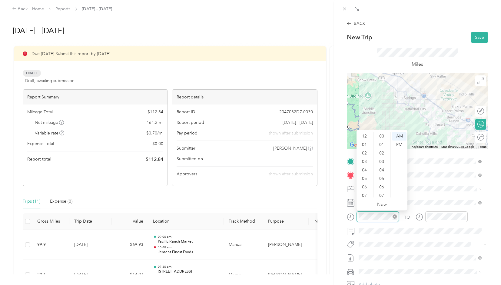
scroll to position [36, 0]
click at [365, 192] on div "11" at bounding box center [365, 193] width 15 height 8
click at [380, 165] on div "30" at bounding box center [382, 164] width 15 height 8
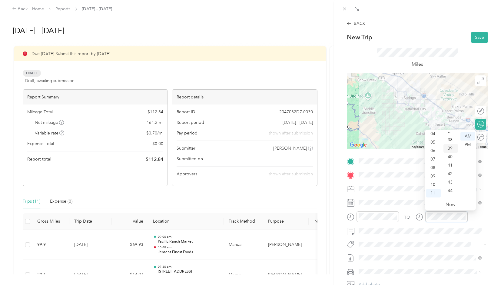
scroll to position [348, 0]
click at [449, 172] on div "56" at bounding box center [450, 172] width 15 height 8
click at [474, 215] on div "TO" at bounding box center [417, 218] width 141 height 15
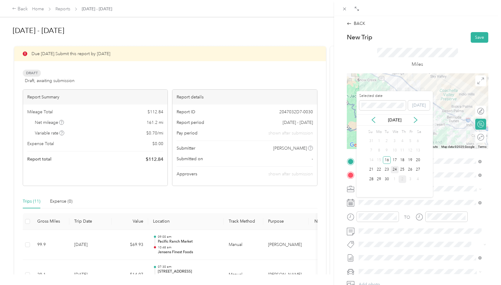
click at [395, 168] on div "24" at bounding box center [395, 170] width 8 height 8
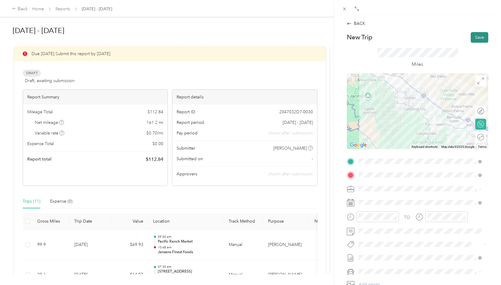
click at [476, 38] on button "Save" at bounding box center [480, 37] width 18 height 11
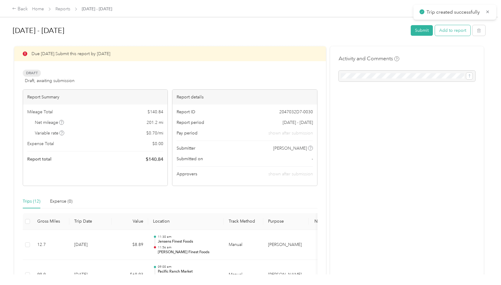
click at [458, 30] on button "Add to report" at bounding box center [452, 30] width 35 height 11
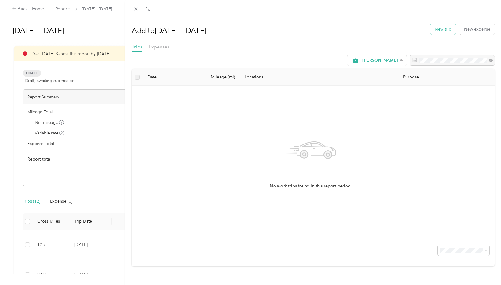
click at [436, 32] on button "New trip" at bounding box center [442, 29] width 25 height 11
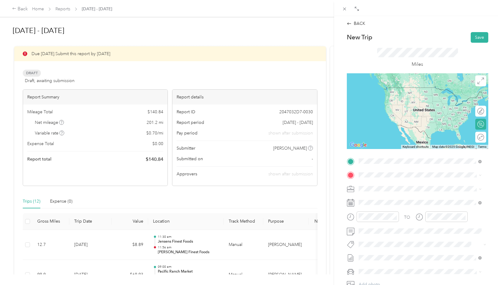
click at [402, 193] on span "[STREET_ADDRESS]" at bounding box center [389, 193] width 38 height 5
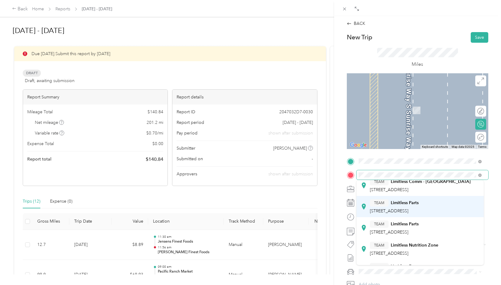
scroll to position [91, 0]
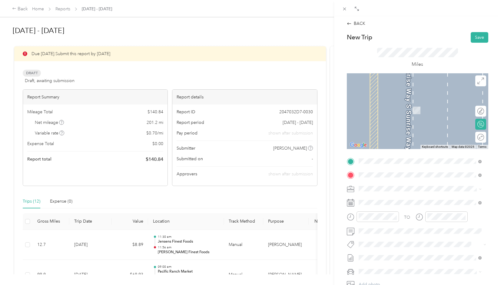
click at [417, 226] on div "TEAM Limitless Nutrition Zone [STREET_ADDRESS][GEOGRAPHIC_DATA], [GEOGRAPHIC_DA…" at bounding box center [404, 218] width 68 height 15
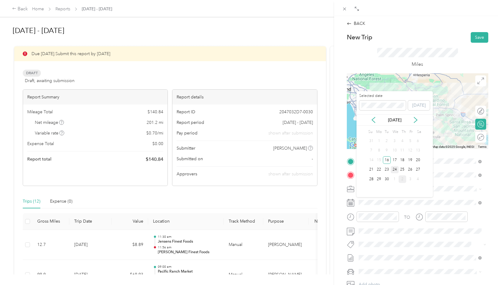
click at [393, 170] on div "24" at bounding box center [395, 170] width 8 height 8
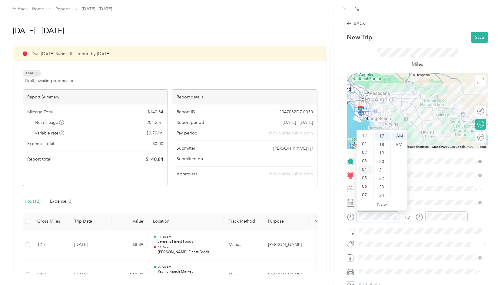
scroll to position [0, 0]
click at [363, 137] on div "12" at bounding box center [365, 136] width 15 height 8
click at [382, 178] on div "15" at bounding box center [382, 180] width 15 height 8
click at [396, 145] on div "PM" at bounding box center [399, 145] width 15 height 8
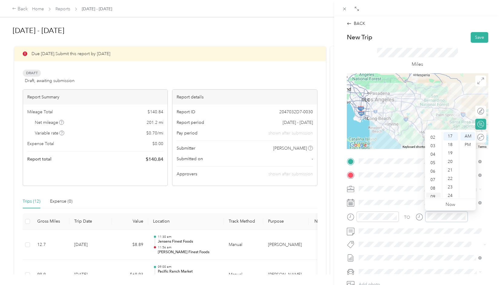
scroll to position [0, 0]
click at [433, 151] on div "02" at bounding box center [433, 153] width 15 height 8
click at [449, 182] on div "08" at bounding box center [450, 181] width 15 height 8
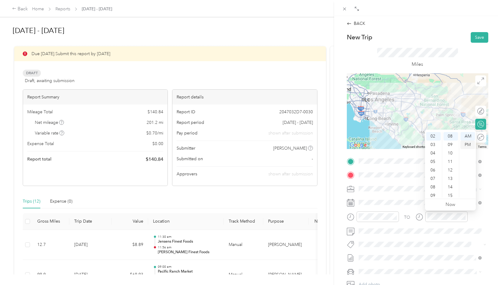
click at [470, 147] on div "PM" at bounding box center [467, 145] width 15 height 8
click at [474, 41] on button "Save" at bounding box center [480, 37] width 18 height 11
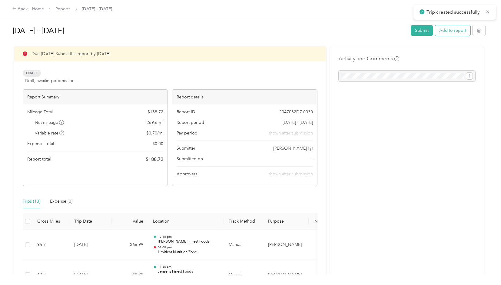
click at [445, 31] on button "Add to report" at bounding box center [452, 30] width 35 height 11
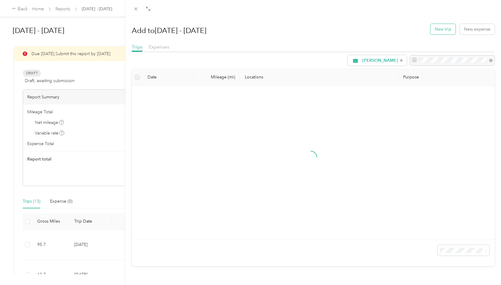
click at [432, 34] on button "New trip" at bounding box center [442, 29] width 25 height 11
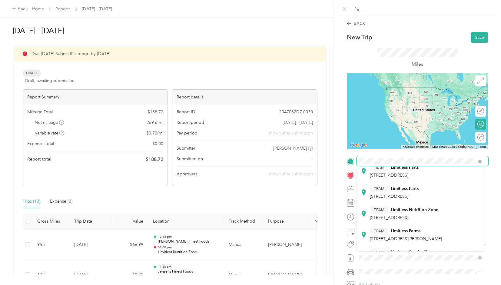
scroll to position [91, 0]
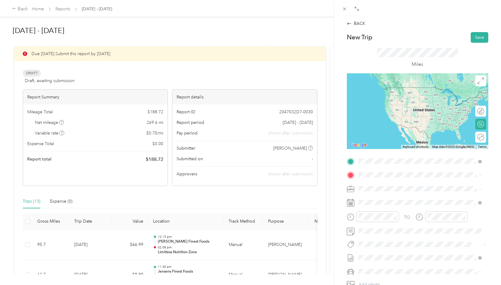
click at [403, 212] on span "[STREET_ADDRESS]" at bounding box center [389, 209] width 38 height 5
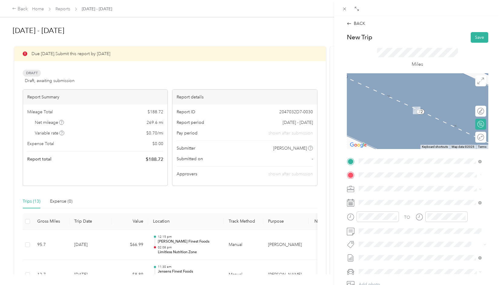
click at [411, 200] on span "[STREET_ADDRESS][US_STATE]" at bounding box center [400, 196] width 61 height 5
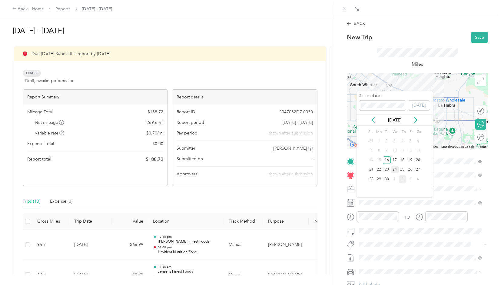
click at [394, 169] on div "24" at bounding box center [395, 170] width 8 height 8
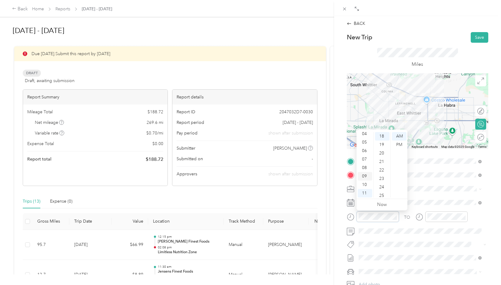
scroll to position [6, 0]
click at [363, 148] on div "02" at bounding box center [365, 147] width 15 height 8
click at [381, 156] on div "20" at bounding box center [382, 153] width 15 height 8
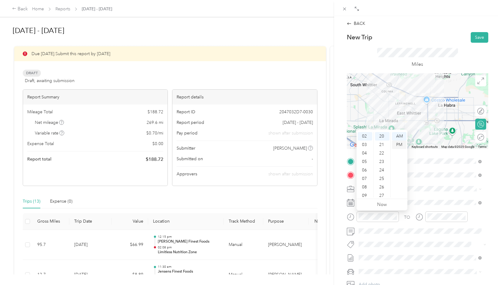
click at [400, 145] on div "PM" at bounding box center [399, 145] width 15 height 8
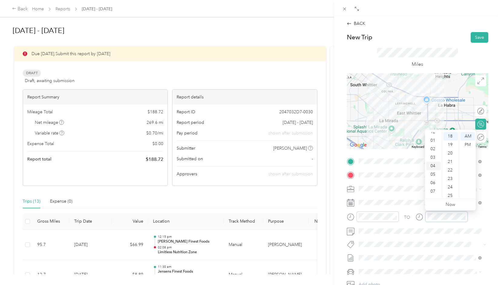
scroll to position [0, 0]
click at [432, 152] on div "02" at bounding box center [433, 153] width 15 height 8
click at [448, 169] on div "29" at bounding box center [450, 169] width 15 height 8
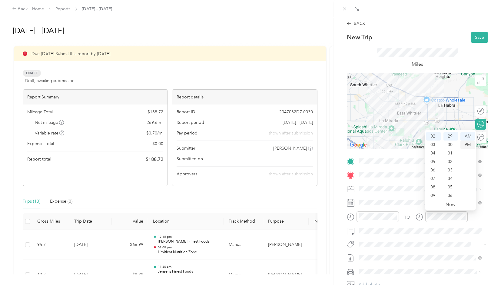
click at [463, 144] on div "PM" at bounding box center [467, 145] width 15 height 8
click at [473, 215] on div "TO" at bounding box center [417, 218] width 141 height 15
click at [476, 39] on button "Save" at bounding box center [480, 37] width 18 height 11
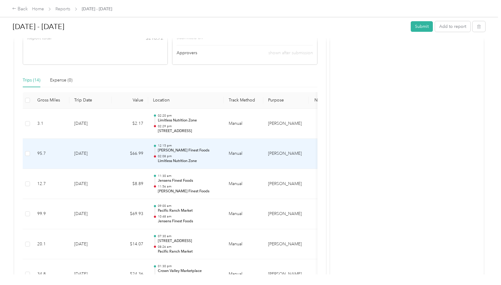
scroll to position [151, 0]
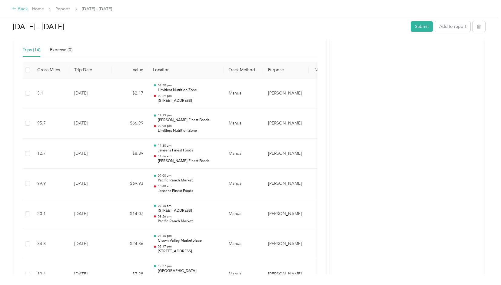
click at [19, 11] on div "Back" at bounding box center [20, 8] width 16 height 7
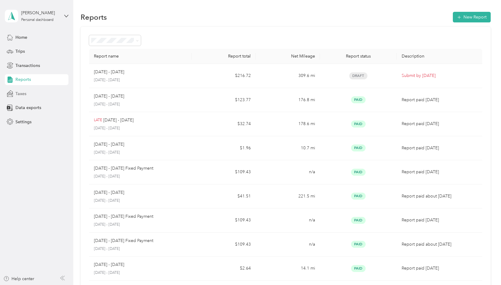
click at [23, 93] on span "Taxes" at bounding box center [20, 94] width 11 height 6
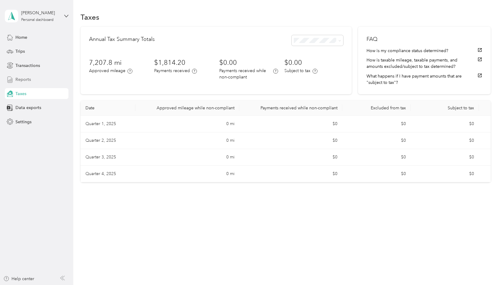
click at [23, 80] on span "Reports" at bounding box center [22, 79] width 15 height 6
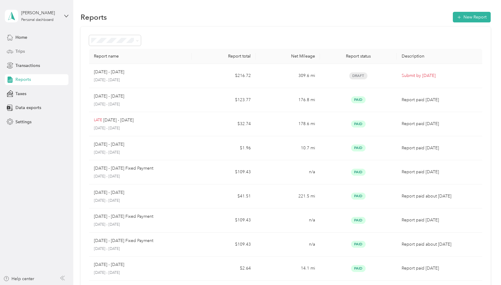
click at [25, 55] on div "Trips" at bounding box center [37, 51] width 64 height 11
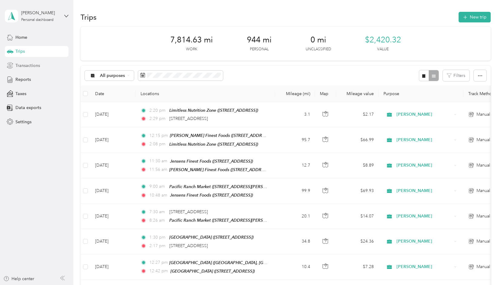
click at [26, 67] on span "Transactions" at bounding box center [27, 65] width 25 height 6
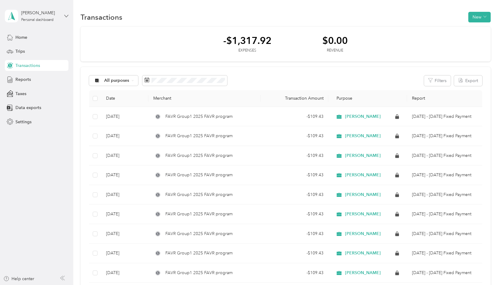
click at [65, 14] on icon at bounding box center [66, 16] width 4 height 4
click at [35, 106] on span "Data exports" at bounding box center [28, 107] width 26 height 6
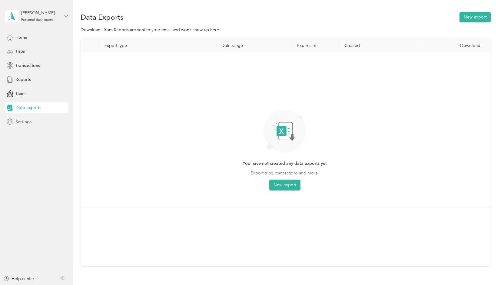
click at [35, 123] on div "Settings" at bounding box center [37, 121] width 64 height 11
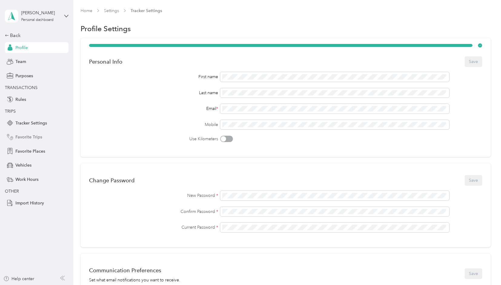
click at [37, 137] on span "Favorite Trips" at bounding box center [28, 137] width 27 height 6
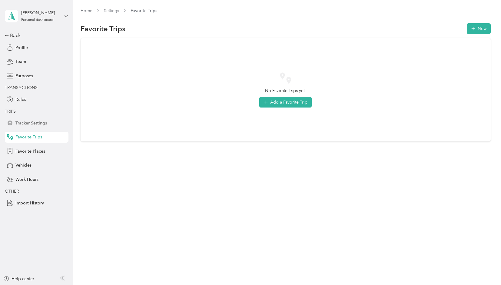
click at [35, 124] on span "Tracker Settings" at bounding box center [30, 123] width 31 height 6
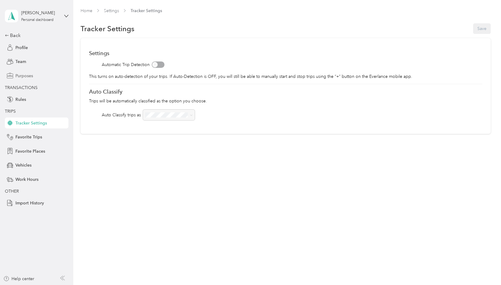
click at [24, 73] on span "Purposes" at bounding box center [24, 76] width 18 height 6
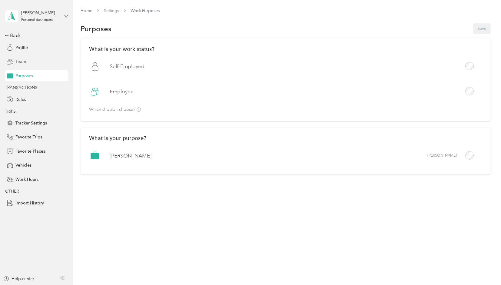
click at [23, 64] on span "Team" at bounding box center [20, 61] width 11 height 6
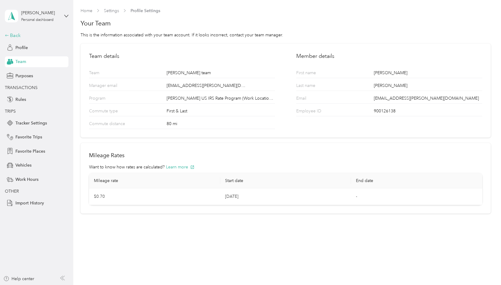
click at [16, 35] on div "Back" at bounding box center [35, 35] width 61 height 7
